Goal: Navigation & Orientation: Find specific page/section

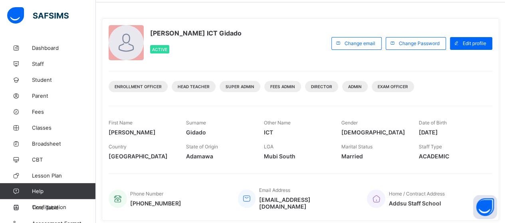
scroll to position [40, 0]
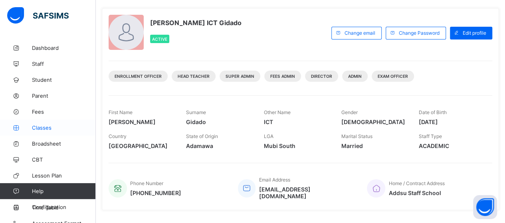
click at [43, 128] on span "Classes" at bounding box center [64, 128] width 64 height 6
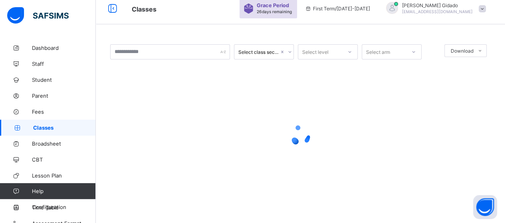
scroll to position [7, 0]
click at [332, 77] on div at bounding box center [300, 136] width 380 height 152
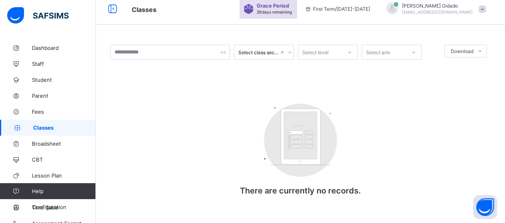
click at [222, 130] on div "Select class section Select level Select arm Download Pdf Report Excel Report C…" at bounding box center [300, 128] width 380 height 167
click at [38, 77] on span "Student" at bounding box center [64, 80] width 64 height 6
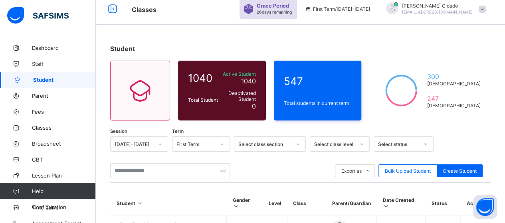
drag, startPoint x: 446, startPoint y: 146, endPoint x: 442, endPoint y: 198, distance: 52.4
click at [446, 147] on div at bounding box center [460, 144] width 45 height 15
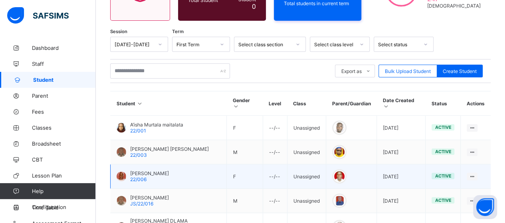
scroll to position [120, 0]
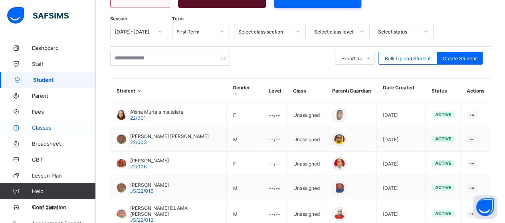
click at [43, 130] on span "Classes" at bounding box center [64, 128] width 64 height 6
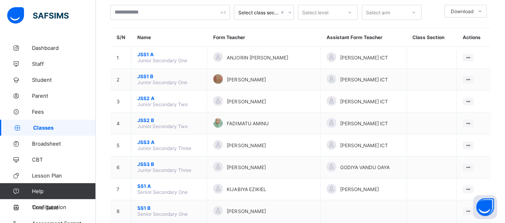
scroll to position [40, 0]
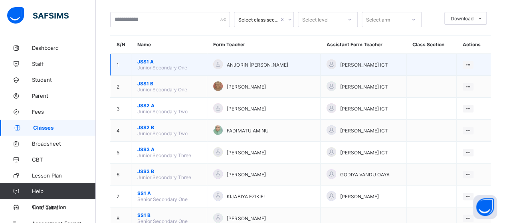
click at [140, 59] on span "JSS1 A" at bounding box center [168, 62] width 63 height 6
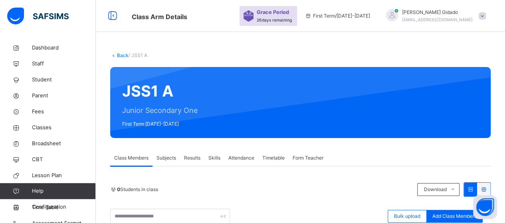
click at [117, 56] on span "Back" at bounding box center [119, 55] width 18 height 6
click at [122, 55] on link "Back" at bounding box center [123, 55] width 12 height 6
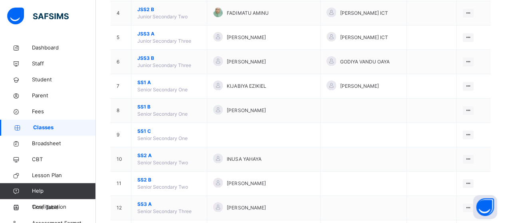
scroll to position [207, 0]
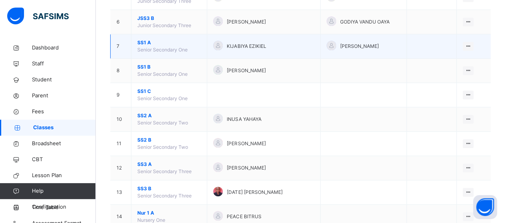
click at [149, 40] on span "SS1 A" at bounding box center [168, 42] width 63 height 7
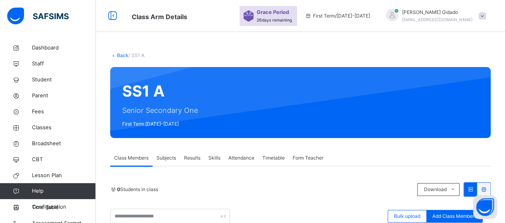
click at [122, 55] on link "Back" at bounding box center [123, 55] width 12 height 6
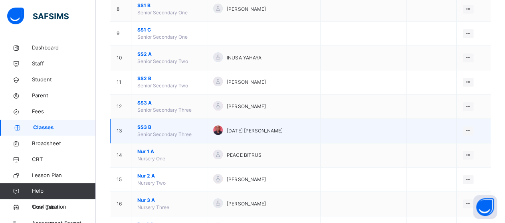
scroll to position [287, 0]
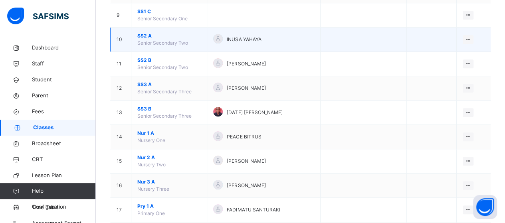
click at [141, 33] on span "SS2 A" at bounding box center [168, 35] width 63 height 7
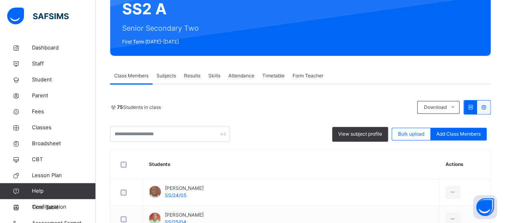
scroll to position [7, 0]
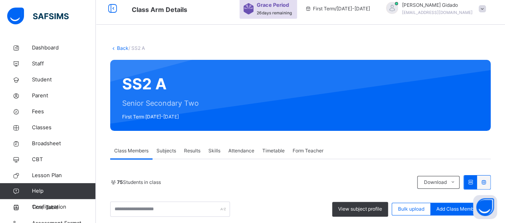
click at [118, 49] on link "Back" at bounding box center [123, 48] width 12 height 6
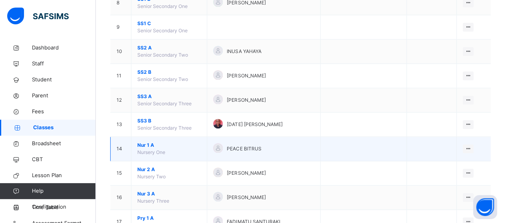
scroll to position [247, 0]
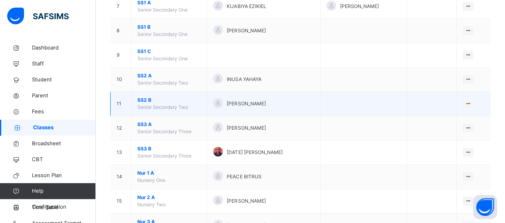
click at [141, 97] on span "SS2 B" at bounding box center [168, 100] width 63 height 7
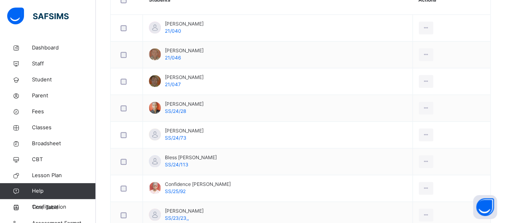
scroll to position [47, 0]
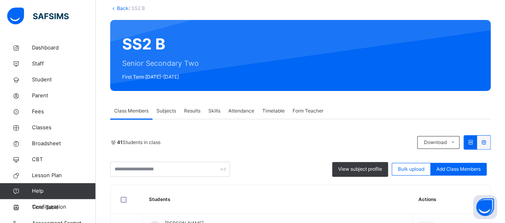
click at [118, 8] on link "Back" at bounding box center [123, 8] width 12 height 6
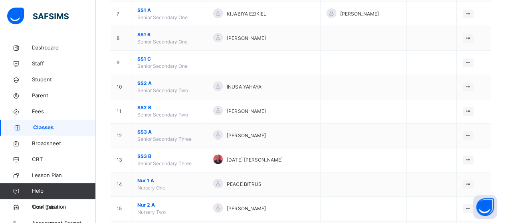
scroll to position [287, 0]
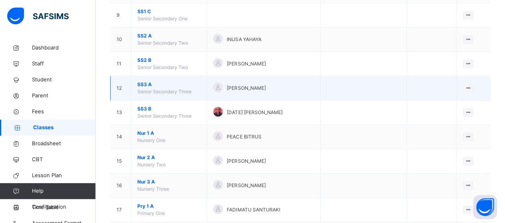
click at [145, 83] on span "SS3 A" at bounding box center [168, 84] width 63 height 7
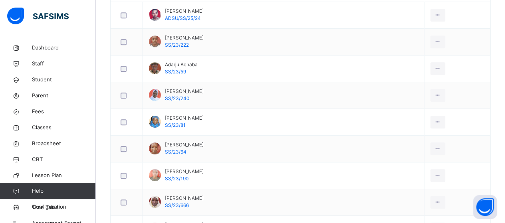
scroll to position [167, 0]
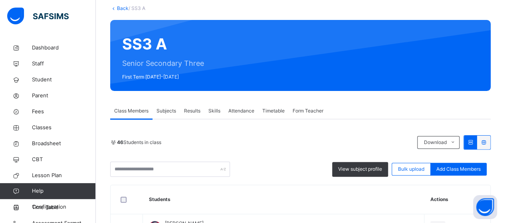
click at [122, 9] on link "Back" at bounding box center [123, 8] width 12 height 6
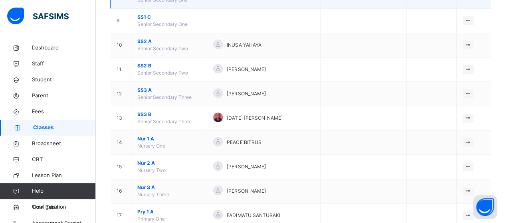
scroll to position [287, 0]
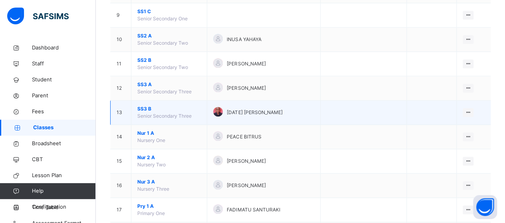
click at [135, 106] on td "SS3 B Senior Secondary Three" at bounding box center [169, 113] width 76 height 24
click at [143, 105] on span "SS3 B" at bounding box center [168, 108] width 63 height 7
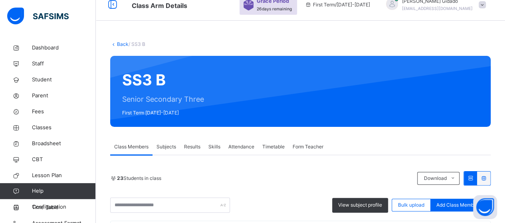
scroll to position [7, 0]
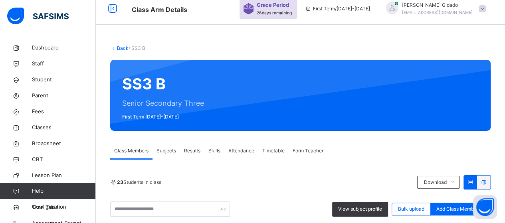
click at [121, 50] on link "Back" at bounding box center [123, 48] width 12 height 6
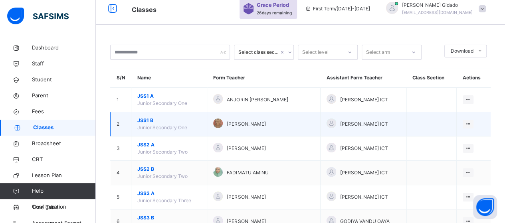
click at [145, 120] on span "JSS1 B" at bounding box center [168, 120] width 63 height 7
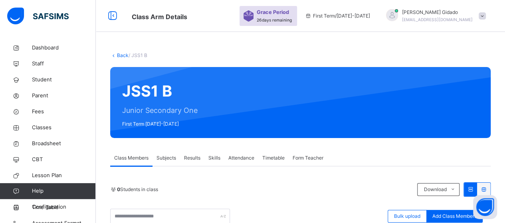
click at [119, 55] on link "Back" at bounding box center [123, 55] width 12 height 6
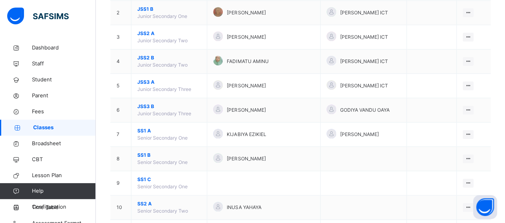
scroll to position [127, 0]
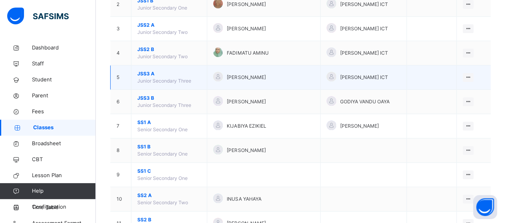
click at [141, 73] on span "JSS3 A" at bounding box center [168, 73] width 63 height 7
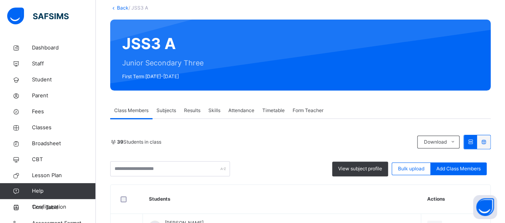
scroll to position [47, 0]
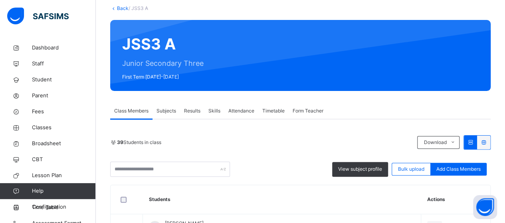
click at [119, 9] on link "Back" at bounding box center [123, 8] width 12 height 6
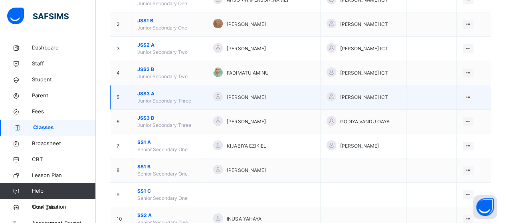
scroll to position [127, 0]
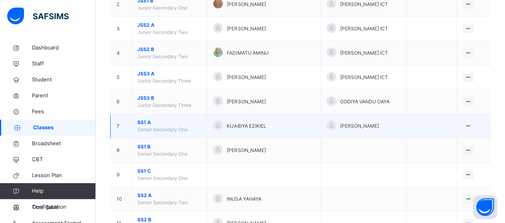
click at [144, 120] on span "SS1 A" at bounding box center [168, 122] width 63 height 7
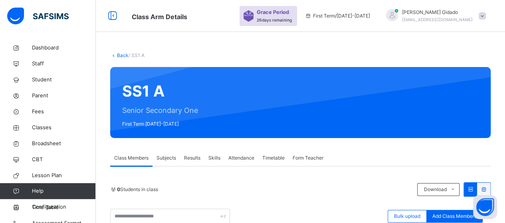
click at [121, 55] on link "Back" at bounding box center [123, 55] width 12 height 6
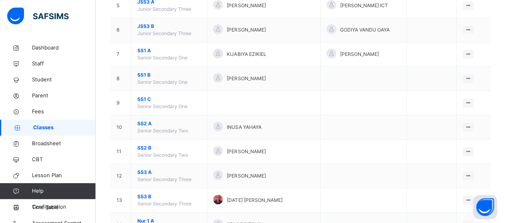
scroll to position [200, 0]
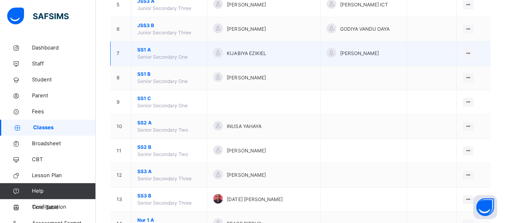
click at [142, 48] on span "SS1 A" at bounding box center [168, 49] width 63 height 7
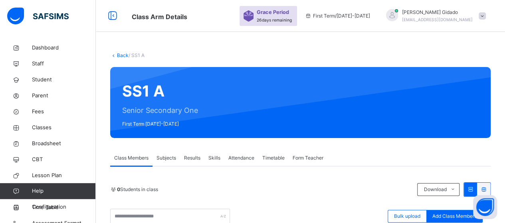
click at [117, 57] on link "Back" at bounding box center [123, 55] width 12 height 6
